Goal: Task Accomplishment & Management: Use online tool/utility

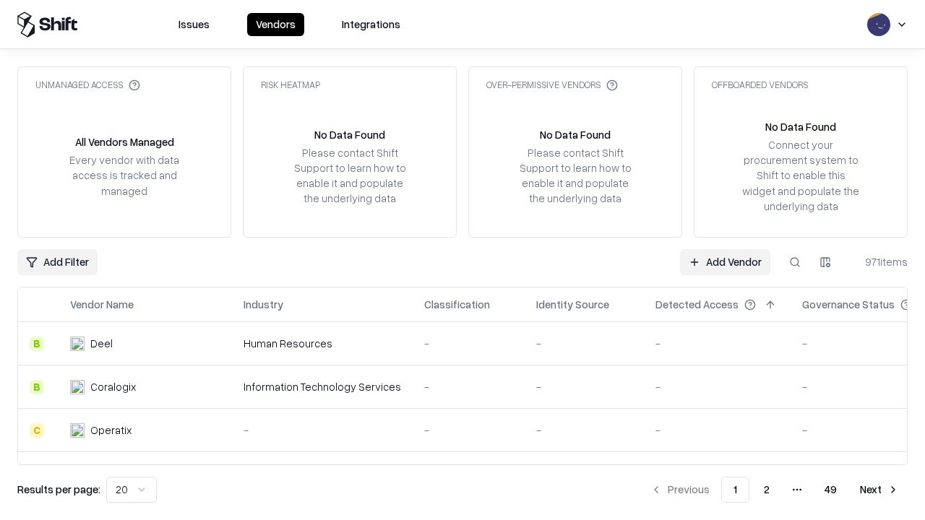
click at [725, 262] on link "Add Vendor" at bounding box center [725, 262] width 90 height 26
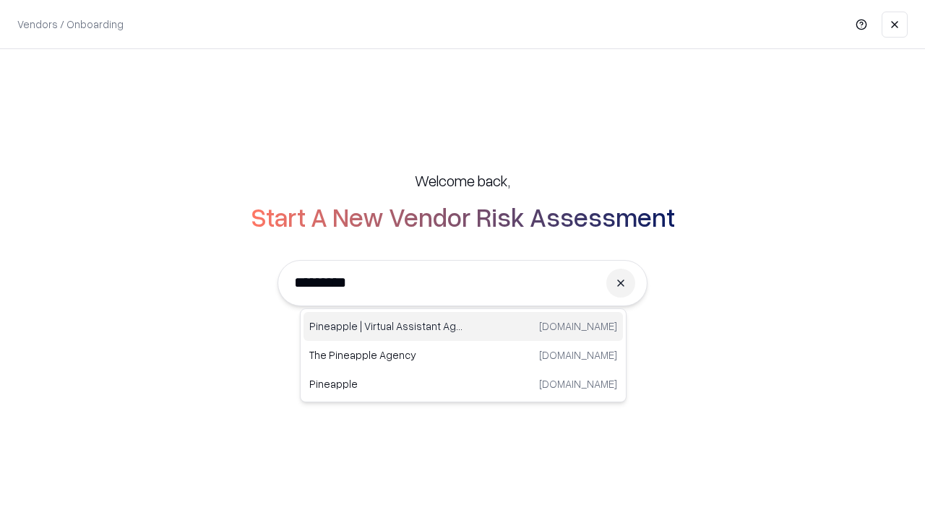
click at [463, 327] on div "Pineapple | Virtual Assistant Agency [DOMAIN_NAME]" at bounding box center [462, 326] width 319 height 29
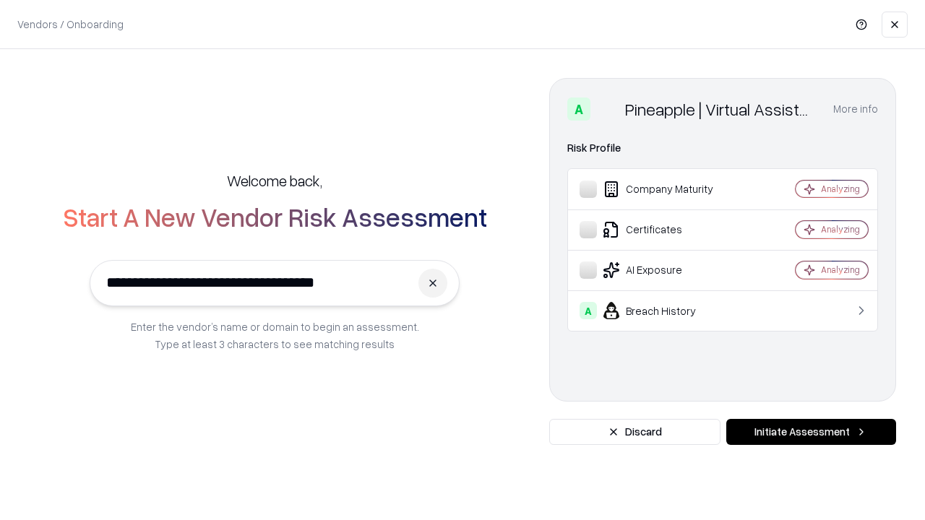
type input "**********"
click at [811, 432] on button "Initiate Assessment" at bounding box center [811, 432] width 170 height 26
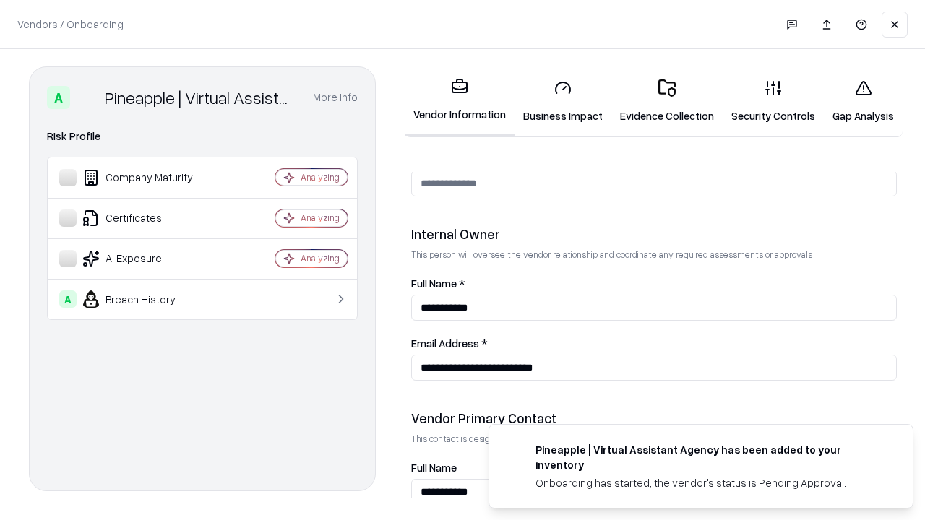
scroll to position [749, 0]
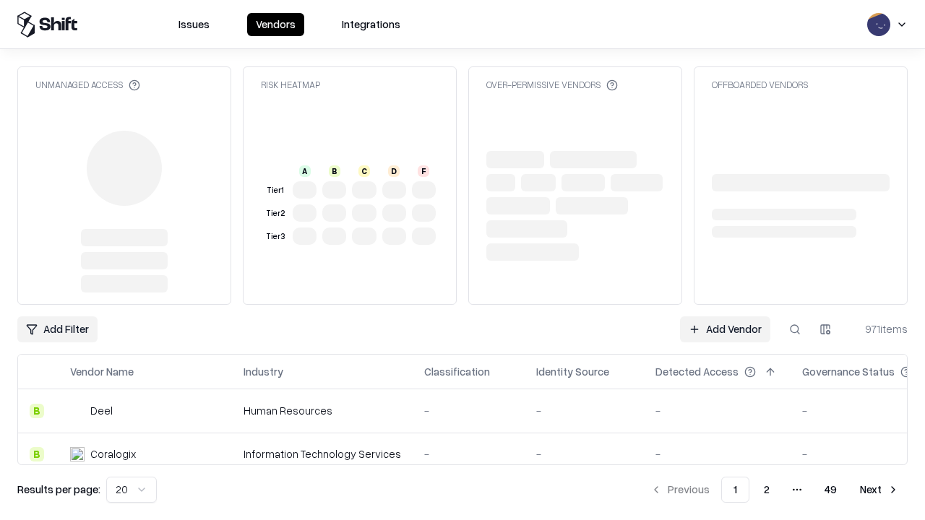
click at [725, 316] on link "Add Vendor" at bounding box center [725, 329] width 90 height 26
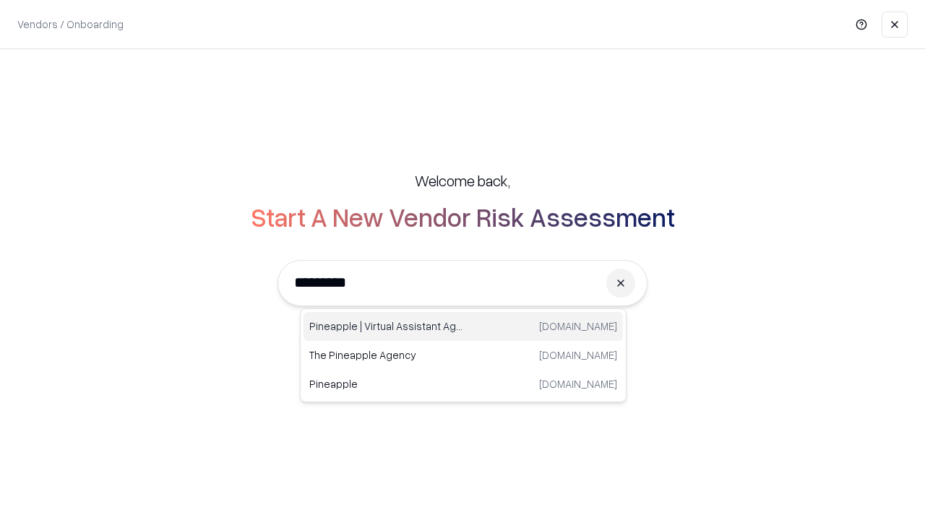
click at [463, 327] on div "Pineapple | Virtual Assistant Agency [DOMAIN_NAME]" at bounding box center [462, 326] width 319 height 29
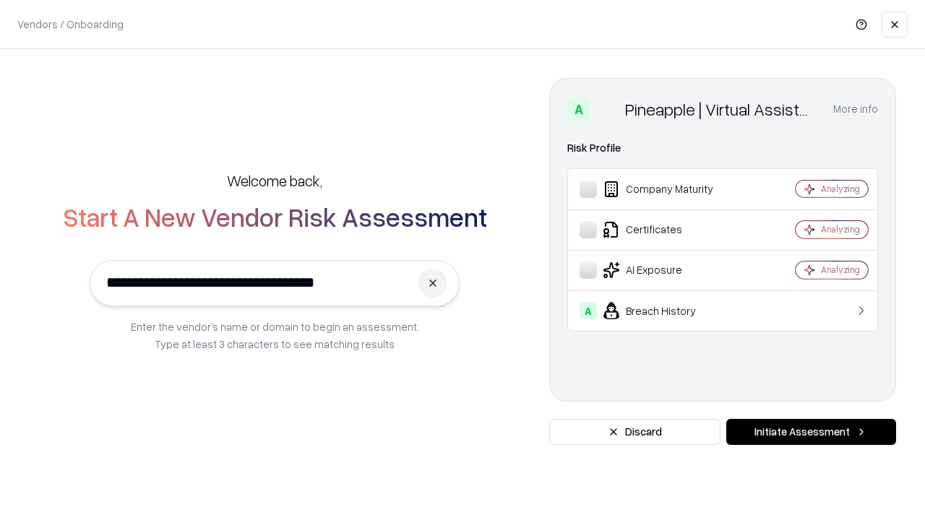
type input "**********"
click at [811, 432] on button "Initiate Assessment" at bounding box center [811, 432] width 170 height 26
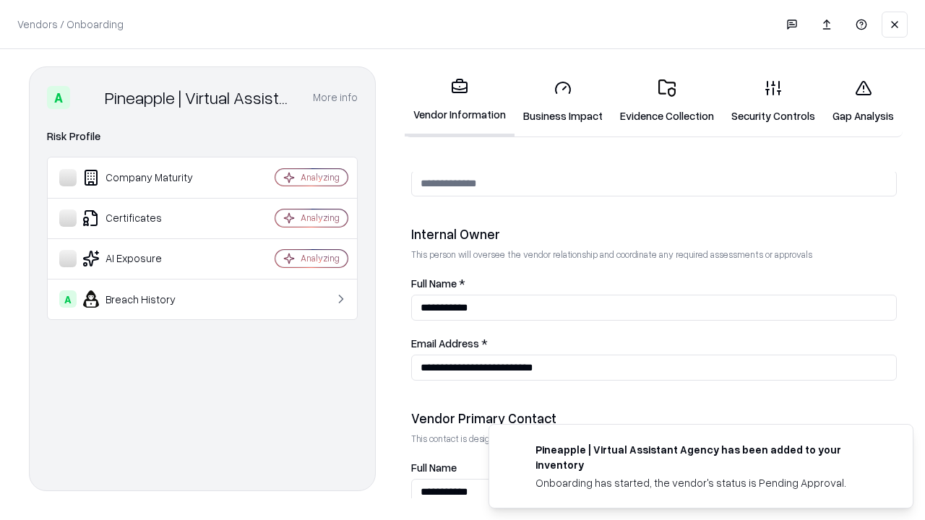
scroll to position [749, 0]
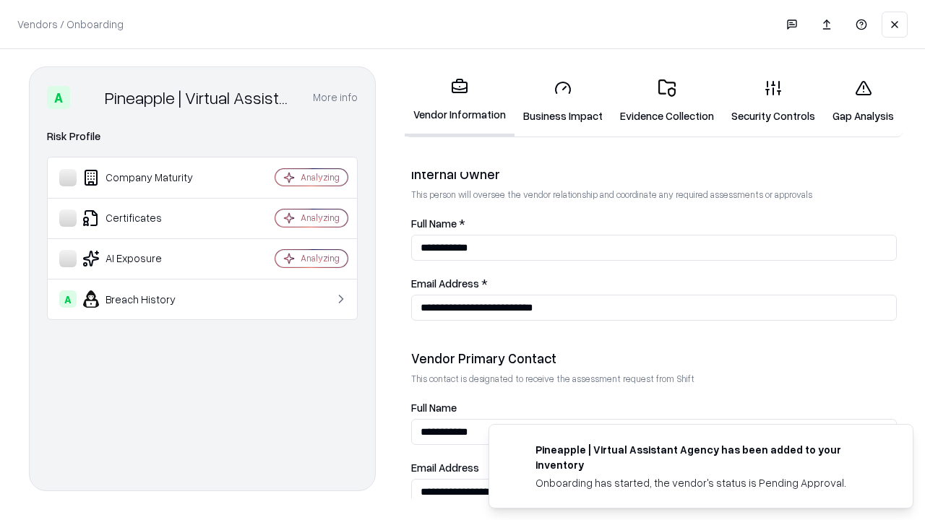
click at [863, 101] on link "Gap Analysis" at bounding box center [863, 101] width 79 height 67
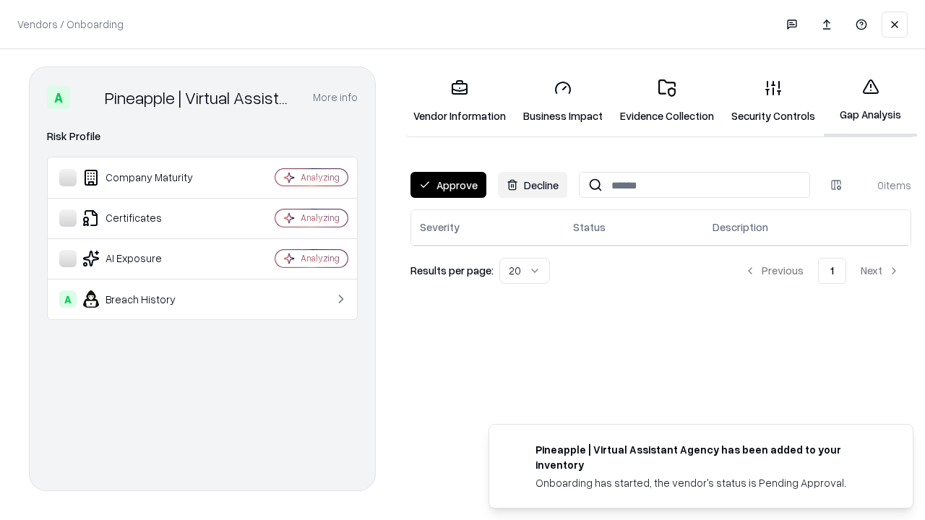
click at [448, 185] on button "Approve" at bounding box center [448, 185] width 76 height 26
